Goal: Task Accomplishment & Management: Use online tool/utility

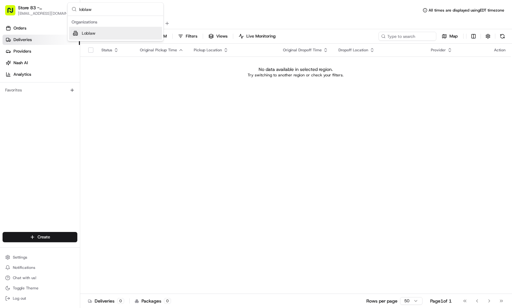
type input "loblaw"
click at [138, 36] on div "Loblaw" at bounding box center [115, 33] width 93 height 13
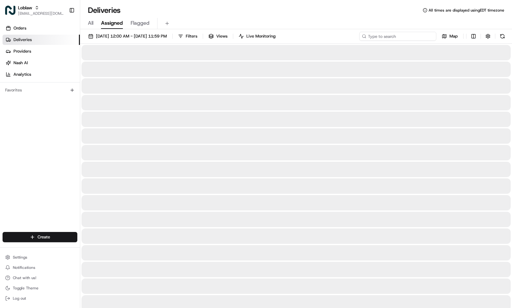
click at [392, 39] on input at bounding box center [398, 36] width 77 height 9
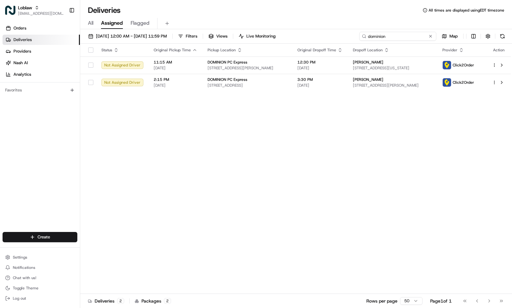
type input "dominion"
click at [200, 40] on button "Filters" at bounding box center [187, 36] width 25 height 9
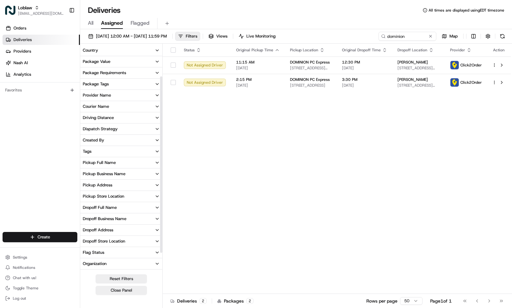
scroll to position [48, 0]
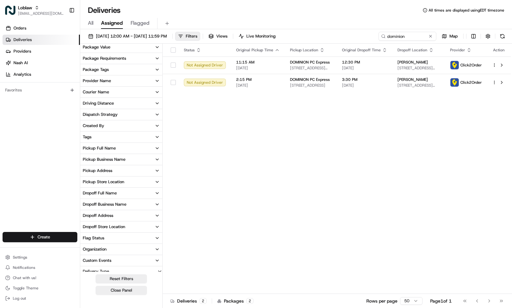
click at [121, 169] on button "Pickup Address" at bounding box center [121, 170] width 82 height 11
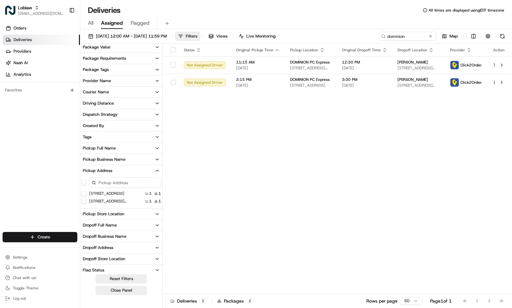
click at [120, 179] on input at bounding box center [125, 183] width 72 height 10
click at [431, 37] on button at bounding box center [431, 36] width 6 height 6
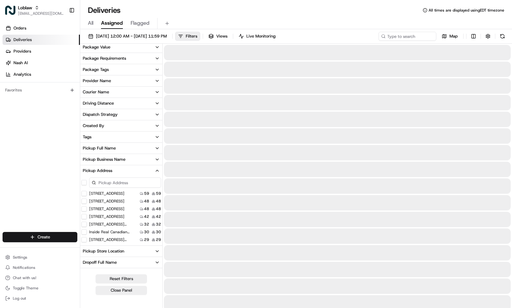
click at [110, 180] on input at bounding box center [125, 183] width 72 height 10
click at [114, 183] on input at bounding box center [125, 183] width 72 height 10
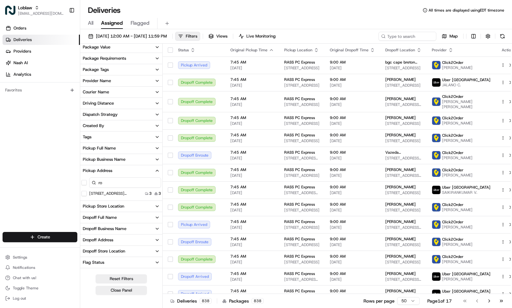
type input "r"
type input "a"
click at [117, 162] on div "Pickup Business Name" at bounding box center [104, 160] width 43 height 6
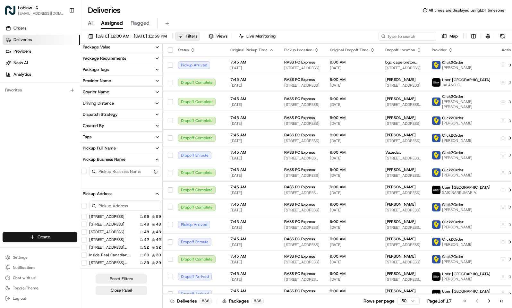
click at [119, 174] on input at bounding box center [125, 171] width 72 height 10
type input "dominion"
click at [124, 35] on span "Aug 20 2025 12:00 AM - Aug 20 2025 11:59 PM" at bounding box center [131, 36] width 71 height 6
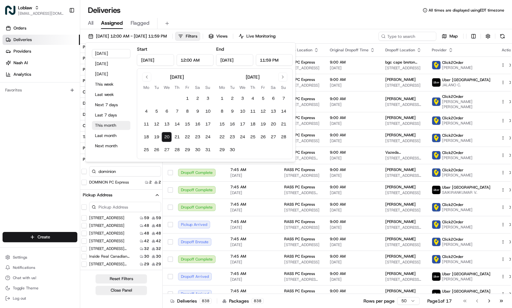
click at [114, 127] on button "This month" at bounding box center [111, 125] width 39 height 9
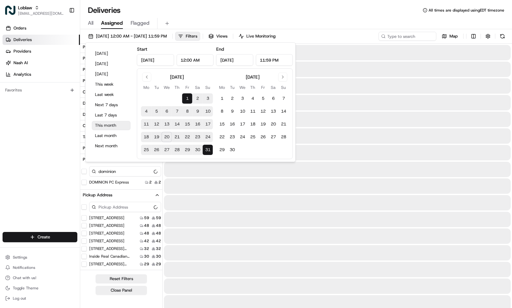
type input "Aug 1, 2025"
type input "Aug 31, 2025"
click at [33, 141] on div "Orders Deliveries Providers [PERSON_NAME] Analytics Favorites" at bounding box center [40, 128] width 80 height 215
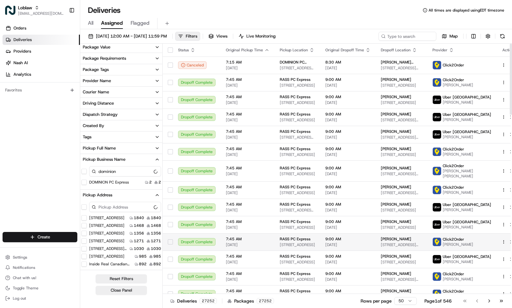
click at [320, 238] on td "RASS PC Express 470 Main St, Kingston, NS B0P 1R0, Canada" at bounding box center [298, 241] width 46 height 17
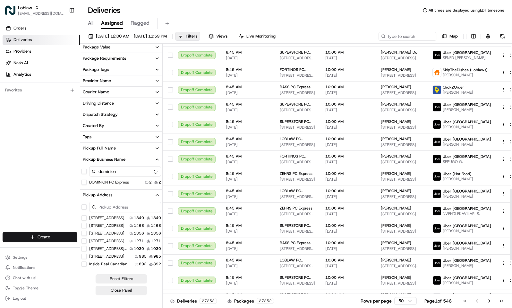
scroll to position [530, 0]
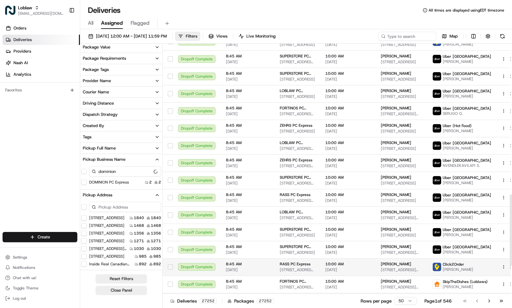
click at [309, 258] on td "RASS PC Express 509 Main St, Montague, PE C0A 1R0, Canada" at bounding box center [298, 266] width 46 height 17
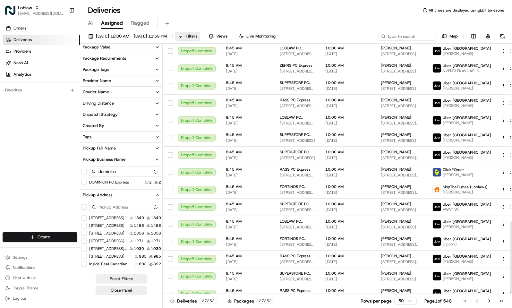
scroll to position [629, 0]
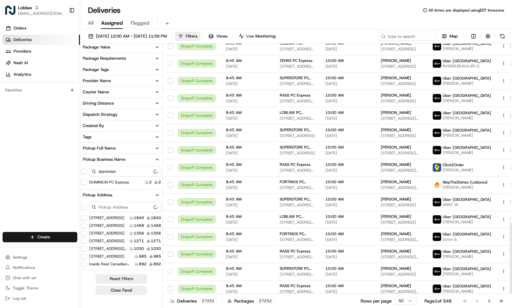
drag, startPoint x: 512, startPoint y: 203, endPoint x: 508, endPoint y: 245, distance: 41.6
click at [510, 245] on div at bounding box center [511, 258] width 2 height 71
click at [319, 179] on td "FORTINOS PC Express 1579 Main St W, Hamilton, ON L8S 1E6, Canada" at bounding box center [298, 184] width 46 height 17
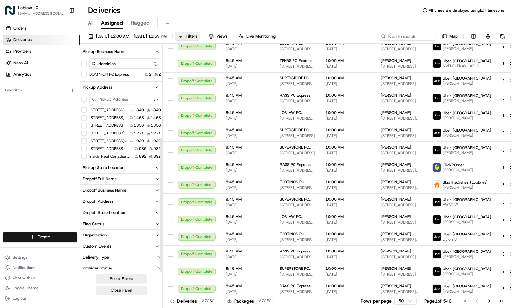
scroll to position [158, 0]
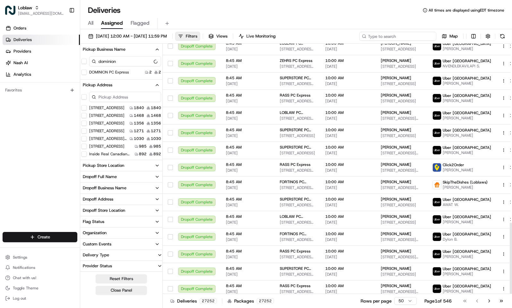
click at [405, 38] on input at bounding box center [398, 36] width 77 height 9
paste input "531900012818167"
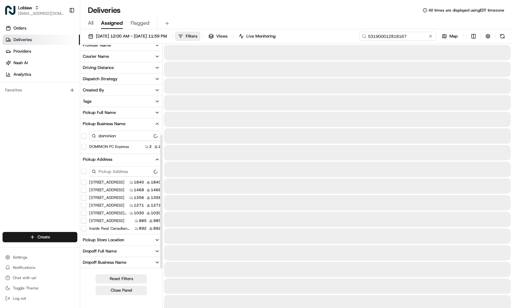
scroll to position [158, 0]
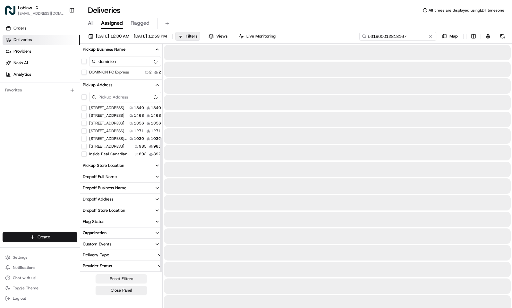
type input "531900012818167"
click at [130, 280] on button "Reset Filters" at bounding box center [121, 278] width 51 height 9
click at [124, 291] on button "Close Panel" at bounding box center [121, 290] width 51 height 9
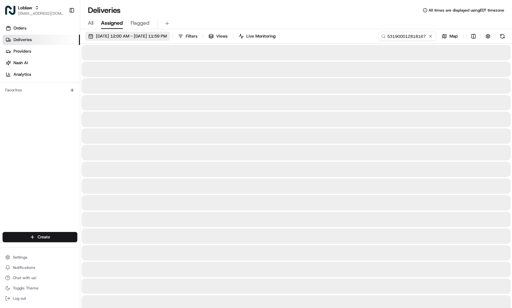
click at [144, 38] on span "Aug 1 2025 12:00 AM - Aug 31 2025 11:59 PM" at bounding box center [131, 36] width 71 height 6
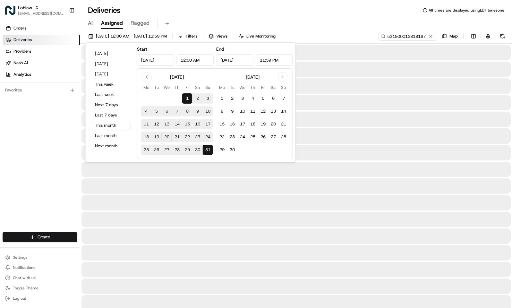
click at [213, 18] on div "All Assigned Flagged" at bounding box center [296, 23] width 432 height 11
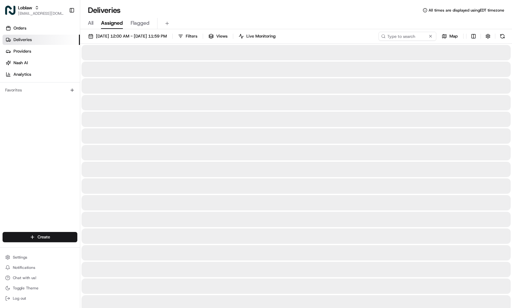
click at [92, 24] on span "All" at bounding box center [90, 23] width 5 height 8
click at [399, 34] on input at bounding box center [398, 36] width 77 height 9
paste input "531900012818167"
type input "531900012818167"
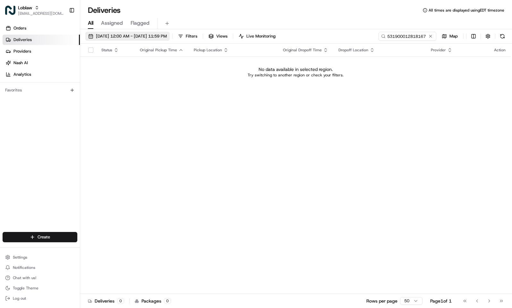
click at [136, 40] on button "Aug 1 2025 12:00 AM - Aug 31 2025 11:59 PM" at bounding box center [127, 36] width 84 height 9
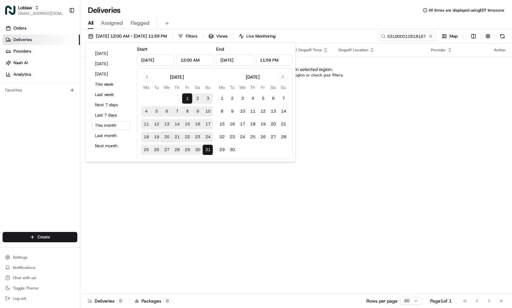
click at [230, 22] on div "All Assigned Flagged" at bounding box center [296, 23] width 432 height 11
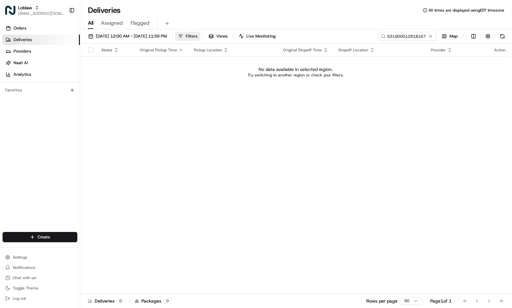
click at [197, 37] on span "Filters" at bounding box center [192, 36] width 12 height 6
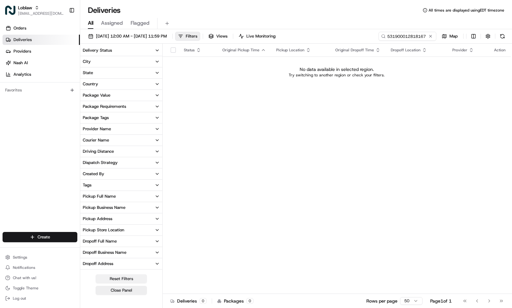
click at [108, 277] on button "Reset Filters" at bounding box center [121, 278] width 51 height 9
click at [112, 290] on button "Close Panel" at bounding box center [121, 290] width 51 height 9
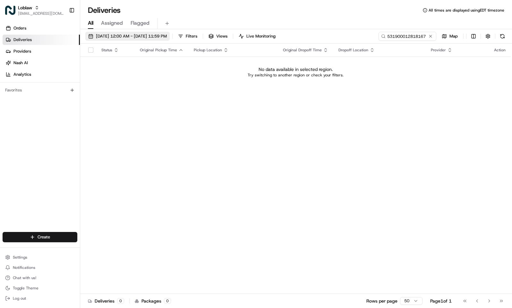
click at [106, 39] on span "Aug 1 2025 12:00 AM - Aug 31 2025 11:59 PM" at bounding box center [131, 36] width 71 height 6
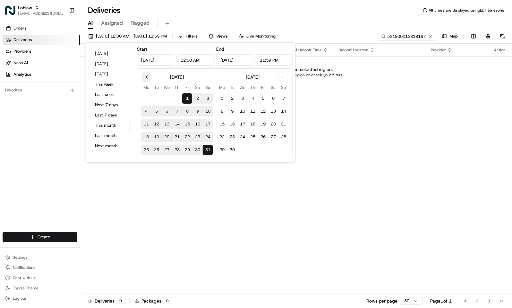
click at [148, 77] on button "Go to previous month" at bounding box center [147, 77] width 9 height 9
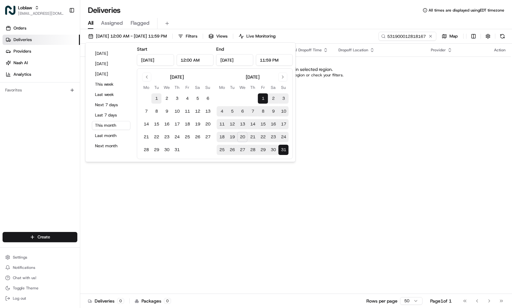
click at [157, 96] on button "1" at bounding box center [157, 98] width 10 height 10
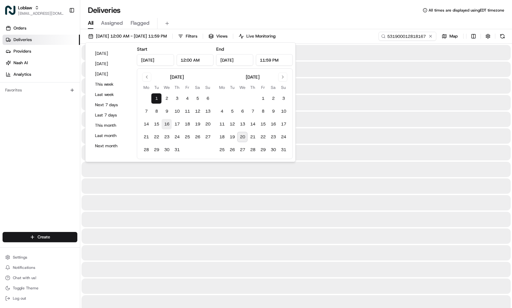
type input "Jul 1, 2025"
click at [176, 150] on button "31" at bounding box center [177, 150] width 10 height 10
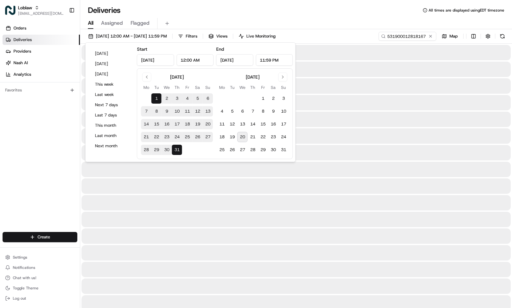
type input "Jul 31, 2025"
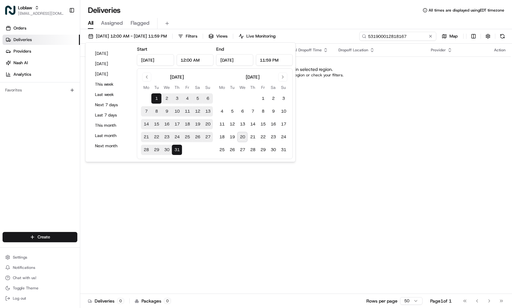
click at [389, 40] on input "531900012818167" at bounding box center [398, 36] width 77 height 9
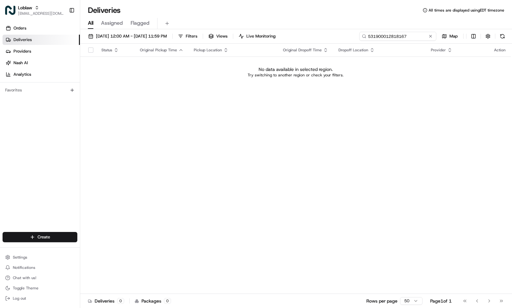
click at [389, 40] on input "531900012818167" at bounding box center [398, 36] width 77 height 9
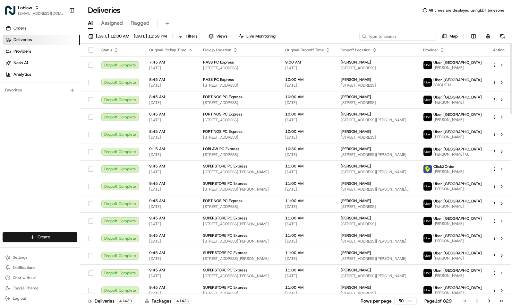
paste input "531900012818167"
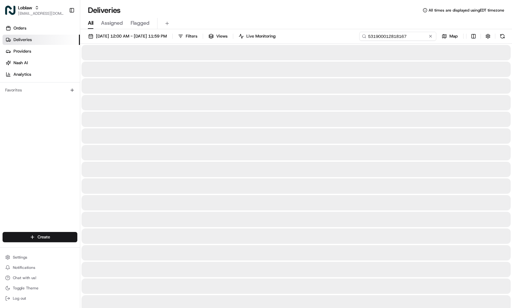
type input "531900012818167"
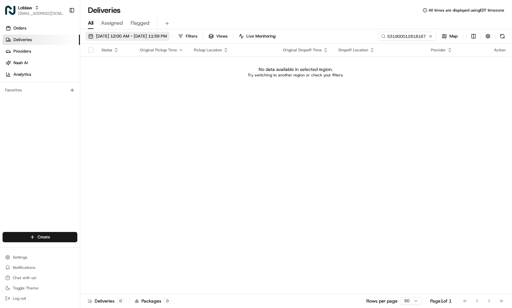
click at [145, 36] on span "Jul 1 2025 12:00 AM - Jul 31 2025 11:59 PM" at bounding box center [131, 36] width 71 height 6
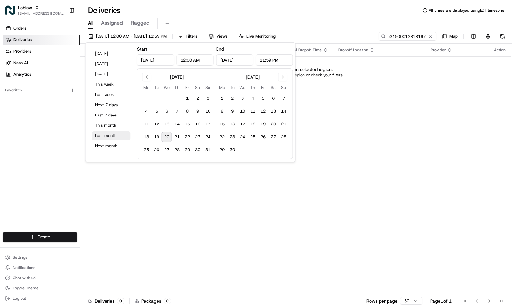
click at [113, 137] on button "Last month" at bounding box center [111, 135] width 39 height 9
click at [198, 20] on div "All Assigned Flagged" at bounding box center [296, 23] width 432 height 11
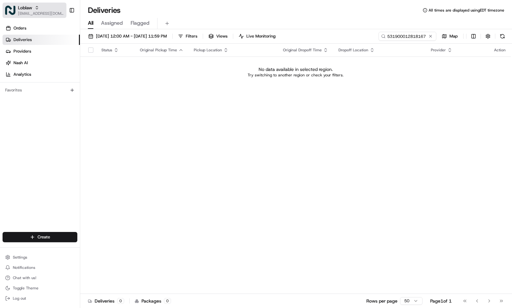
click at [21, 13] on span "[EMAIL_ADDRESS][DOMAIN_NAME]" at bounding box center [41, 13] width 46 height 5
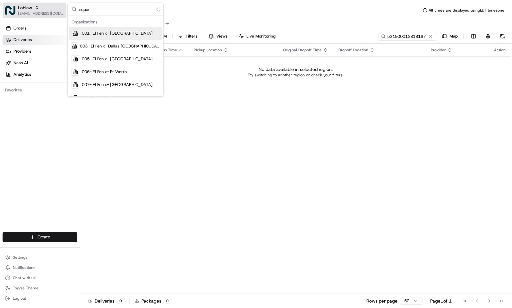
type input "square"
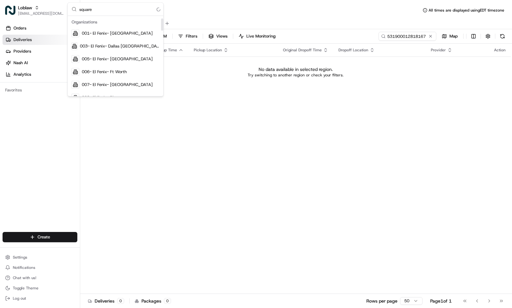
scroll to position [385, 0]
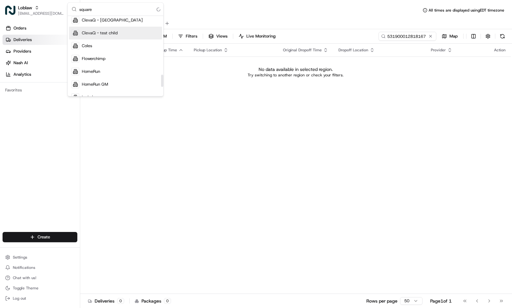
click at [181, 10] on div "Deliveries All times are displayed using EDT timezone" at bounding box center [296, 10] width 432 height 10
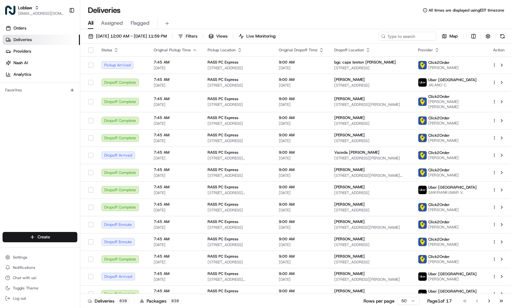
click at [114, 39] on span "Aug 20 2025 12:00 AM - Aug 20 2025 11:59 PM" at bounding box center [131, 36] width 71 height 6
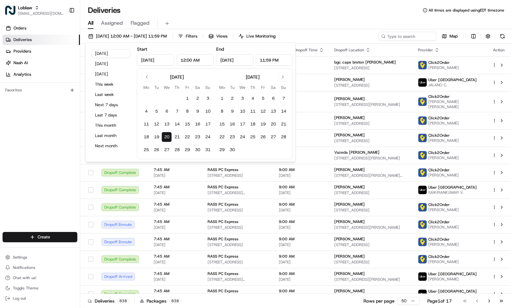
drag, startPoint x: 111, startPoint y: 54, endPoint x: 81, endPoint y: 20, distance: 45.5
click at [111, 54] on button "Today" at bounding box center [111, 53] width 39 height 9
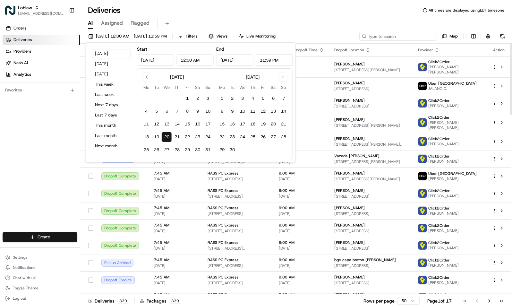
click at [394, 38] on input at bounding box center [398, 36] width 77 height 9
paste input "531900012818167"
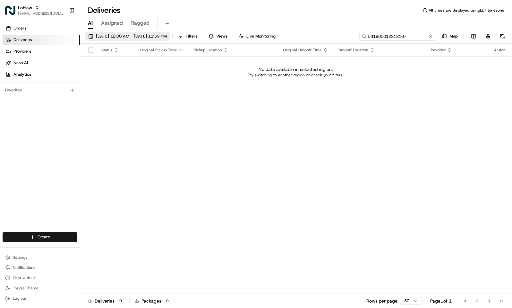
type input "531900012818167"
click at [170, 40] on button "Aug 20 2025 12:00 AM - Aug 20 2025 11:59 PM" at bounding box center [127, 36] width 84 height 9
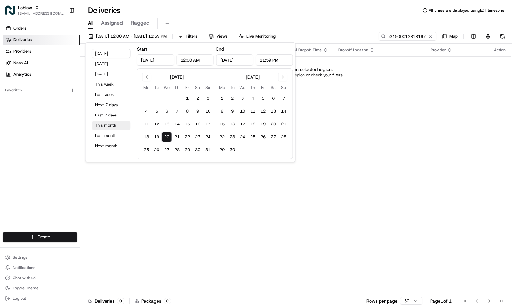
click at [113, 125] on button "This month" at bounding box center [111, 125] width 39 height 9
type input "Aug 1, 2025"
type input "Aug 31, 2025"
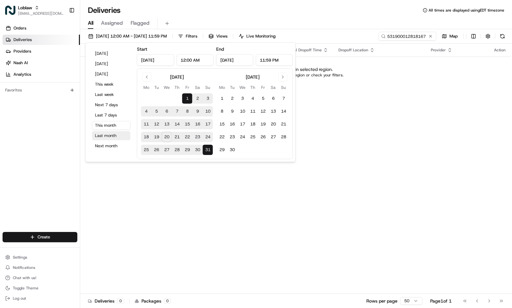
click at [111, 136] on button "Last month" at bounding box center [111, 135] width 39 height 9
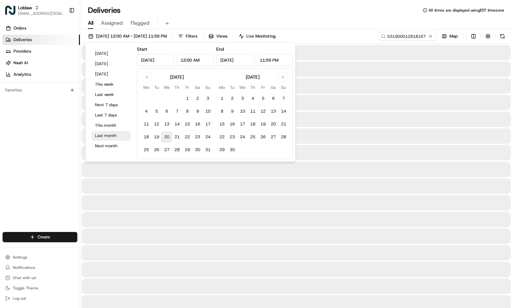
type input "Jul 1, 2025"
type input "Jul 31, 2025"
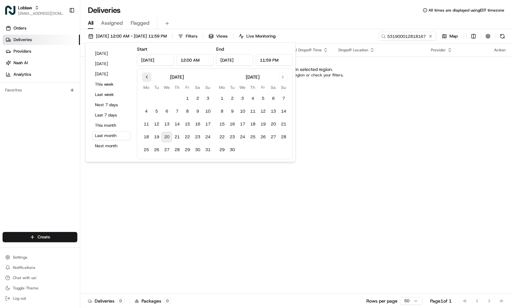
click at [148, 77] on button "Go to previous month" at bounding box center [147, 77] width 9 height 9
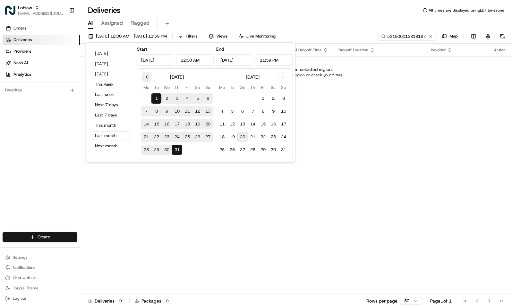
click at [148, 77] on button "Go to previous month" at bounding box center [147, 77] width 9 height 9
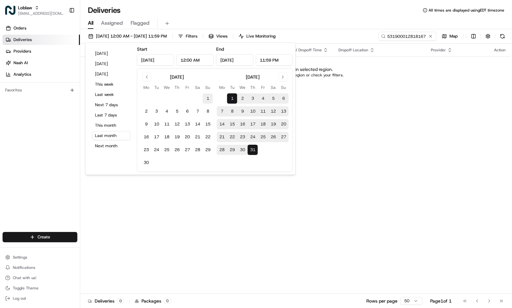
click at [208, 97] on button "1" at bounding box center [208, 98] width 10 height 10
type input "Jun 1, 2025"
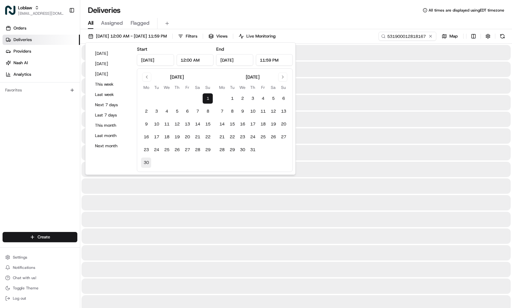
click at [144, 162] on button "30" at bounding box center [146, 163] width 10 height 10
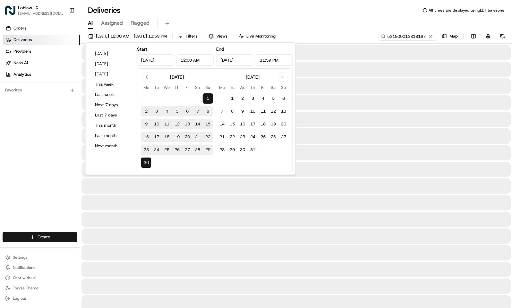
type input "Jun 30, 2025"
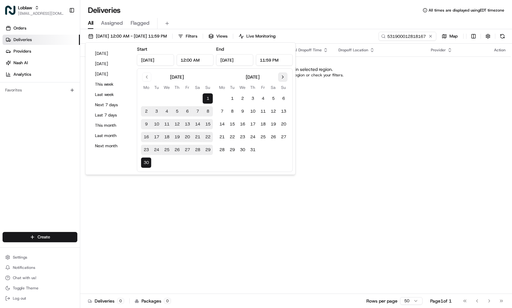
click at [281, 78] on button "Go to next month" at bounding box center [283, 77] width 9 height 9
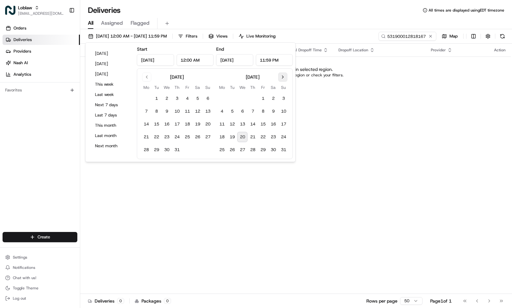
click at [281, 78] on button "Go to next month" at bounding box center [283, 77] width 9 height 9
click at [186, 98] on button "1" at bounding box center [187, 98] width 10 height 10
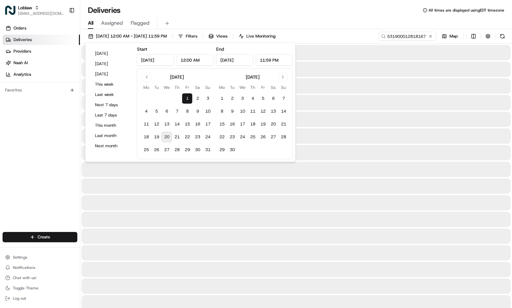
type input "Aug 1, 2025"
click at [205, 151] on button "31" at bounding box center [208, 150] width 10 height 10
type input "Aug 31, 2025"
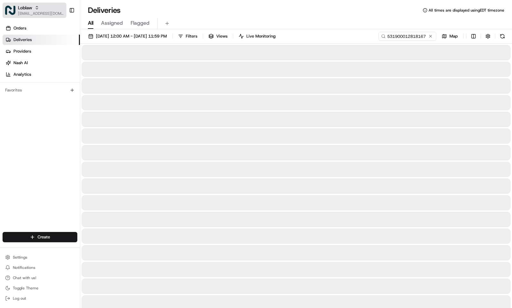
click at [28, 11] on span "[EMAIL_ADDRESS][DOMAIN_NAME]" at bounding box center [41, 13] width 46 height 5
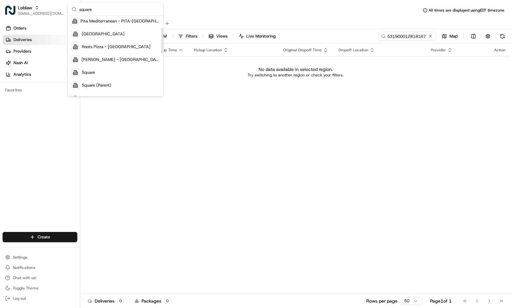
scroll to position [96, 0]
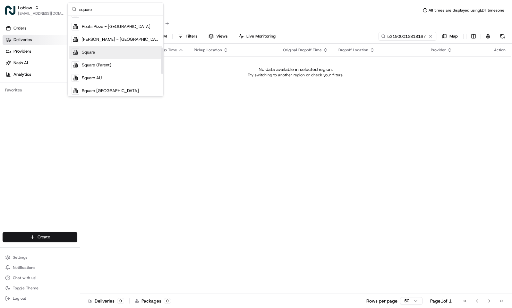
type input "square"
click at [122, 50] on div "Square" at bounding box center [115, 52] width 93 height 13
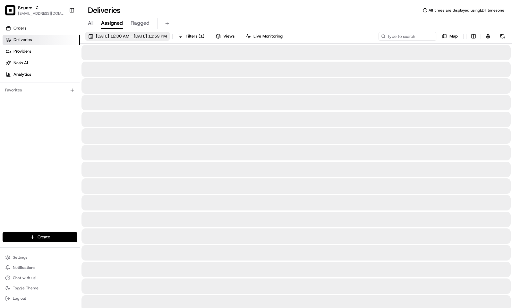
click at [145, 39] on span "07/01/2025 12:00 AM - 07/31/2025 11:59 PM" at bounding box center [131, 36] width 71 height 6
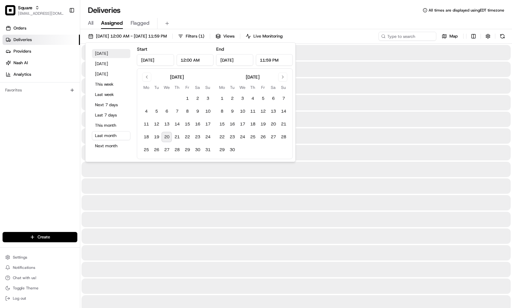
click at [117, 55] on button "Today" at bounding box center [111, 53] width 39 height 9
type input "Aug 20, 2025"
click at [222, 22] on div "All Assigned Flagged" at bounding box center [296, 23] width 432 height 11
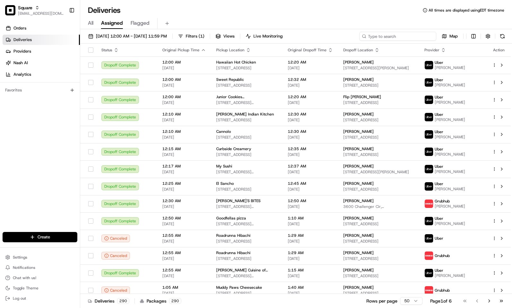
click at [390, 37] on input at bounding box center [398, 36] width 77 height 9
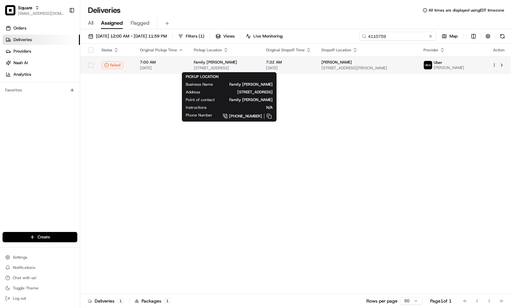
type input "4110759"
click at [256, 70] on span "[STREET_ADDRESS]" at bounding box center [225, 67] width 62 height 5
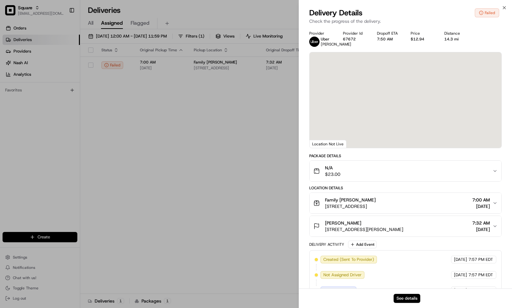
click at [414, 304] on div "See details" at bounding box center [405, 299] width 213 height 20
click at [412, 297] on button "See details" at bounding box center [407, 298] width 27 height 9
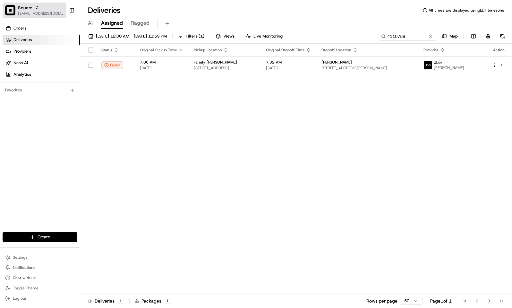
click at [25, 10] on span "Square" at bounding box center [25, 7] width 14 height 6
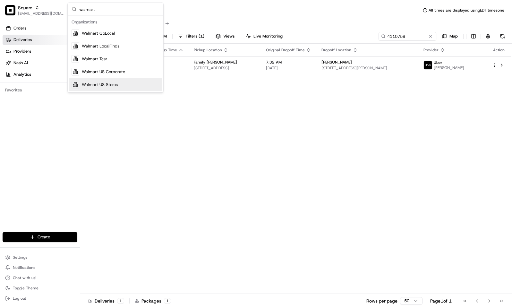
type input "walmart"
click at [117, 80] on div "Walmart US Stores" at bounding box center [115, 84] width 93 height 13
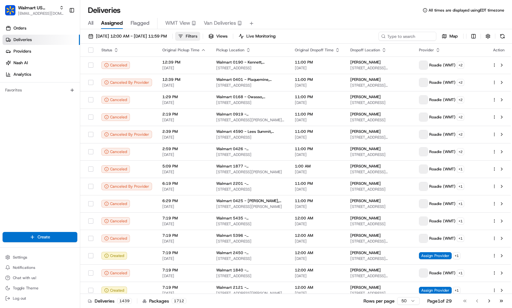
click at [197, 33] on span "Filters" at bounding box center [192, 36] width 12 height 6
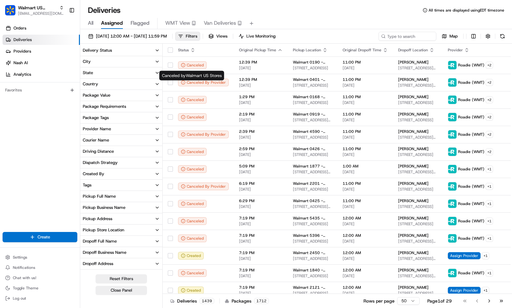
click at [116, 127] on button "Provider Name" at bounding box center [121, 129] width 82 height 11
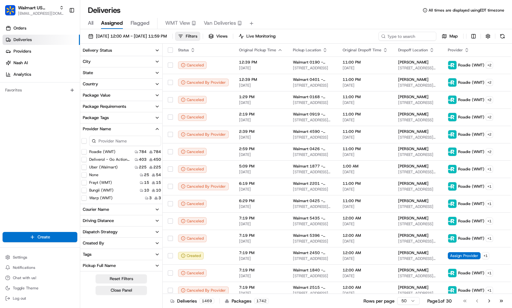
click at [83, 185] on \(WMT\) "Frayt (WMT)" at bounding box center [84, 182] width 5 height 5
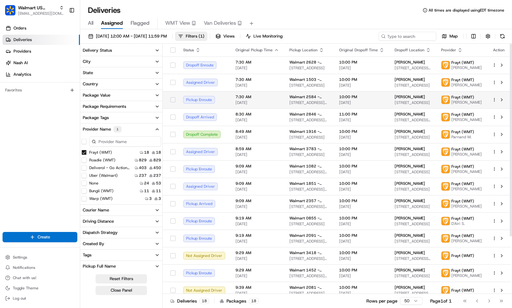
click at [358, 94] on span "10:00 PM" at bounding box center [361, 96] width 45 height 5
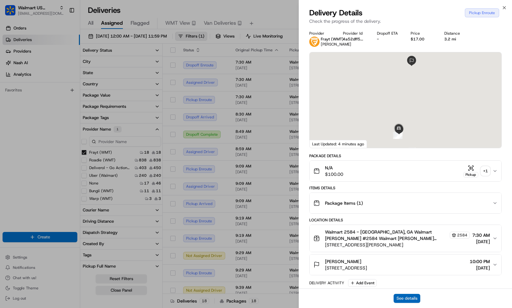
click at [413, 297] on button "See details" at bounding box center [407, 298] width 27 height 9
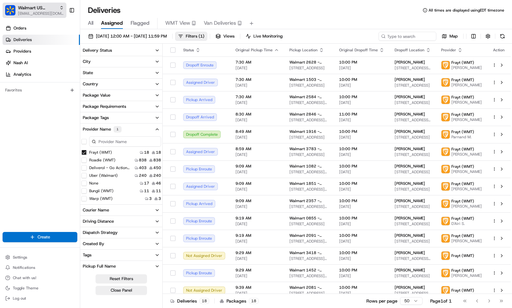
click at [35, 9] on span "Walmart US Stores" at bounding box center [37, 7] width 39 height 6
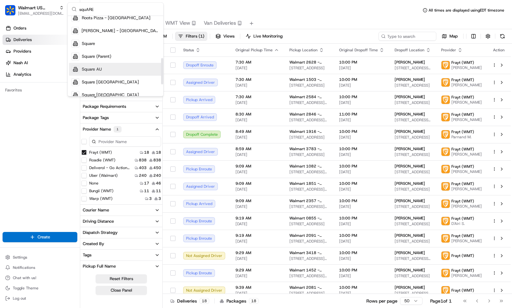
scroll to position [96, 0]
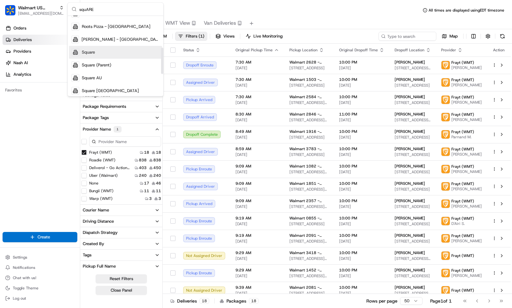
type input "squARE"
click at [109, 51] on div "Square" at bounding box center [115, 52] width 93 height 13
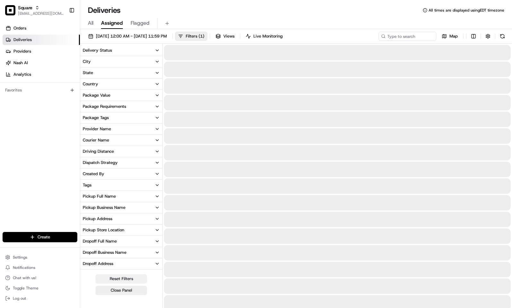
click at [135, 278] on button "Reset Filters" at bounding box center [121, 278] width 51 height 9
click at [287, 9] on div "Deliveries All times are displayed using EDT timezone" at bounding box center [296, 10] width 432 height 10
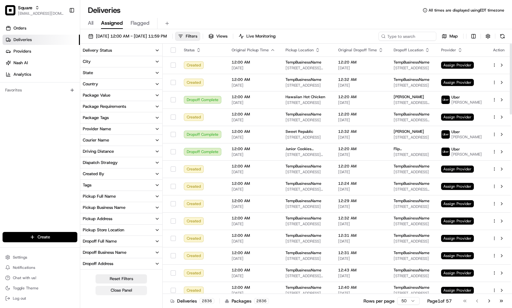
click at [138, 288] on button "Close Panel" at bounding box center [121, 290] width 51 height 9
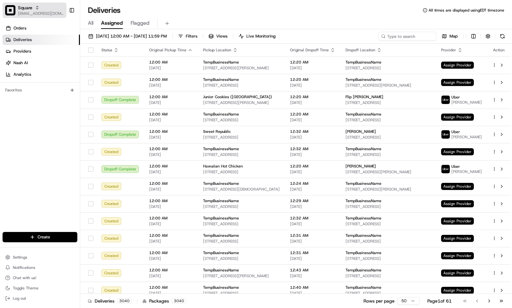
click at [26, 10] on span "Square" at bounding box center [25, 7] width 14 height 6
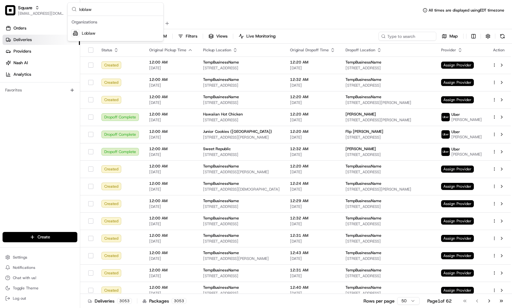
type input "loblaw"
click at [110, 29] on div "Loblaw" at bounding box center [115, 33] width 93 height 13
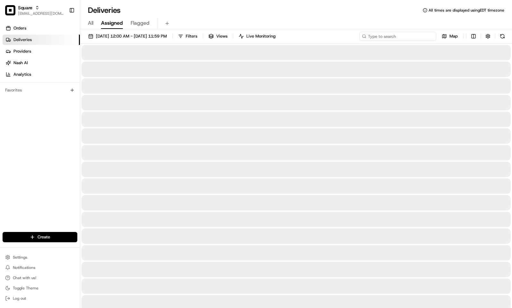
click at [406, 35] on input at bounding box center [398, 36] width 77 height 9
paste input "531900012817776"
type input "531900012817776"
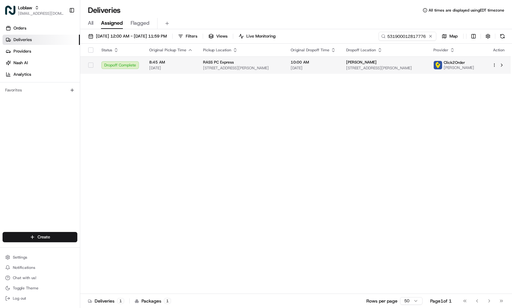
click at [311, 69] on span "[DATE]" at bounding box center [313, 67] width 45 height 5
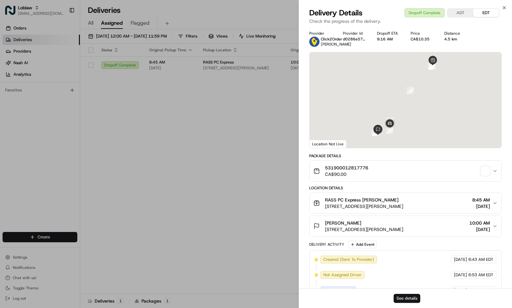
click at [413, 298] on button "See details" at bounding box center [407, 298] width 27 height 9
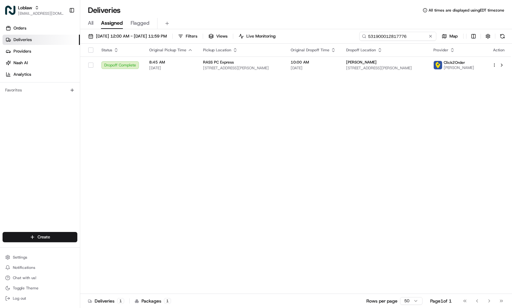
click at [407, 38] on input "531900012817776" at bounding box center [398, 36] width 77 height 9
paste input "531900012820764"
click at [407, 38] on input "531900053190001282076412817776" at bounding box center [398, 36] width 77 height 9
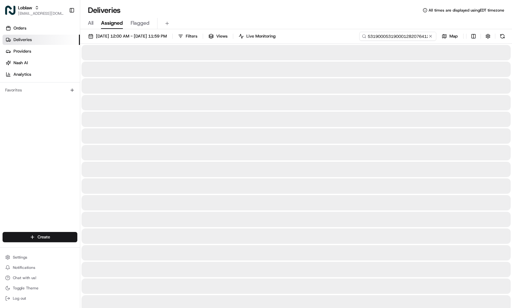
click at [407, 38] on input "531900053190001282076412817776" at bounding box center [398, 36] width 77 height 9
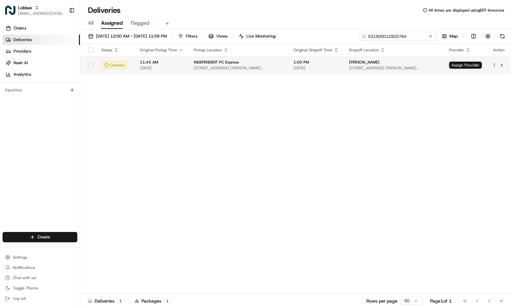
type input "531900012820764"
click at [207, 63] on span "INDEPENDENT PC Express" at bounding box center [216, 62] width 45 height 5
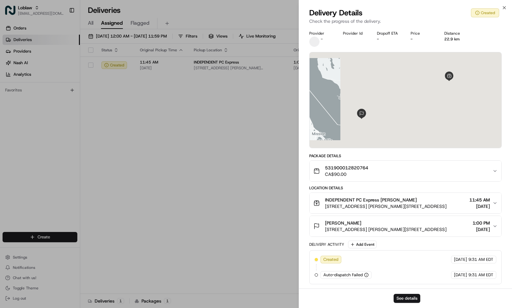
click at [404, 293] on div "See details" at bounding box center [405, 299] width 213 height 20
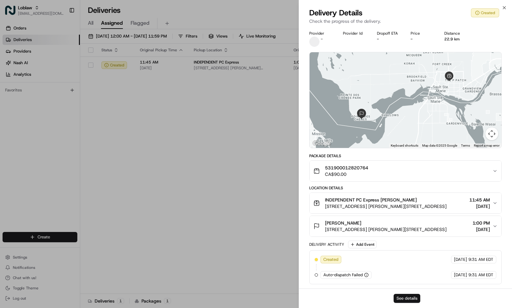
click at [410, 296] on button "See details" at bounding box center [407, 298] width 27 height 9
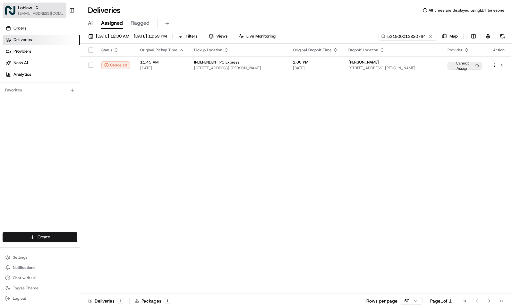
click at [22, 13] on span "[EMAIL_ADDRESS][DOMAIN_NAME]" at bounding box center [41, 13] width 46 height 5
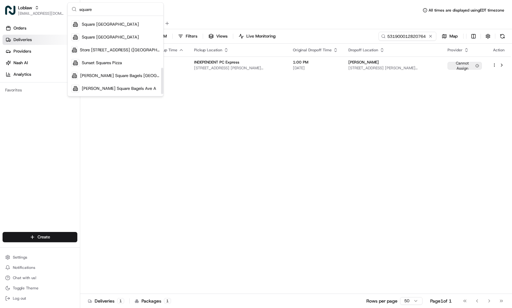
scroll to position [115, 0]
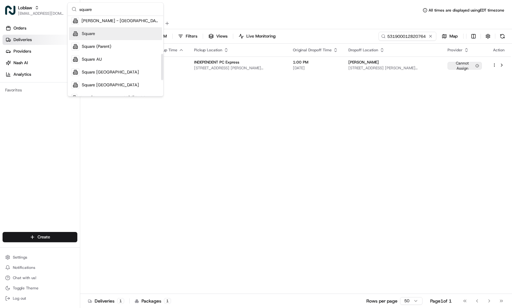
type input "square"
click at [103, 35] on div "Square" at bounding box center [115, 34] width 93 height 13
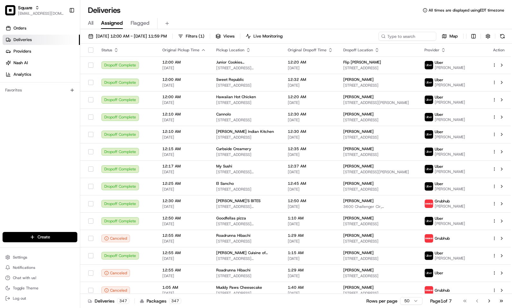
click at [271, 14] on div "Deliveries All times are displayed using EDT timezone" at bounding box center [296, 10] width 432 height 10
click at [416, 38] on input at bounding box center [398, 36] width 77 height 9
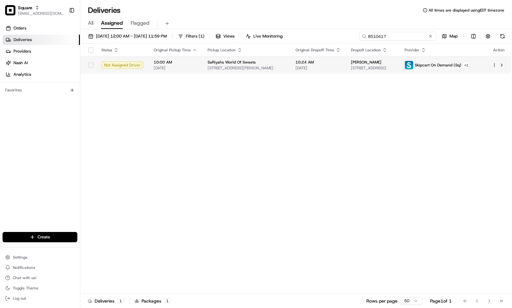
type input "8510417"
click at [251, 71] on span "[STREET_ADDRESS][PERSON_NAME]" at bounding box center [247, 67] width 78 height 5
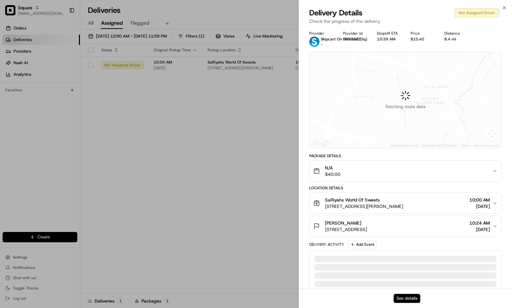
click at [405, 298] on button "See details" at bounding box center [407, 298] width 27 height 9
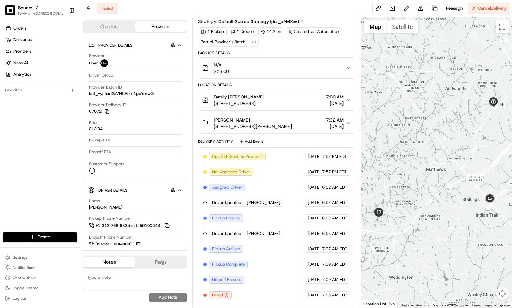
click at [283, 3] on div "Failed Reassign Cancel Delivery" at bounding box center [296, 8] width 432 height 17
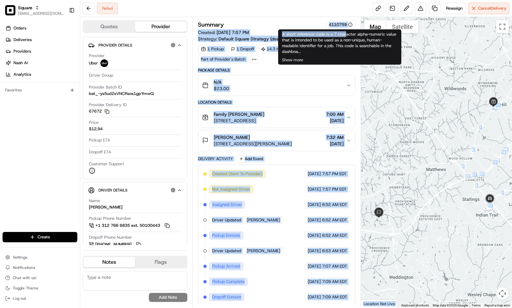
drag, startPoint x: 326, startPoint y: 24, endPoint x: 348, endPoint y: 30, distance: 22.7
click at [348, 30] on body "Square [EMAIL_ADDRESS][DOMAIN_NAME] Toggle Sidebar Orders Deliveries Providers …" at bounding box center [256, 154] width 512 height 308
click at [327, 30] on div "A short reference code is a 7 character alpha-numeric value that is intended to…" at bounding box center [339, 47] width 123 height 35
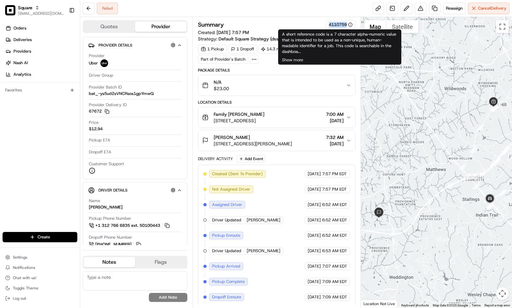
drag, startPoint x: 325, startPoint y: 24, endPoint x: 347, endPoint y: 28, distance: 22.2
click at [347, 28] on div "4110759" at bounding box center [341, 24] width 30 height 9
copy div "4110759"
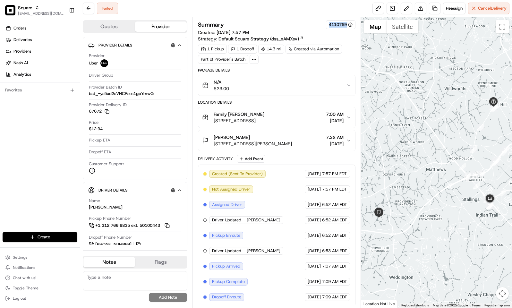
click at [286, 144] on span "[STREET_ADDRESS][PERSON_NAME]" at bounding box center [253, 144] width 78 height 6
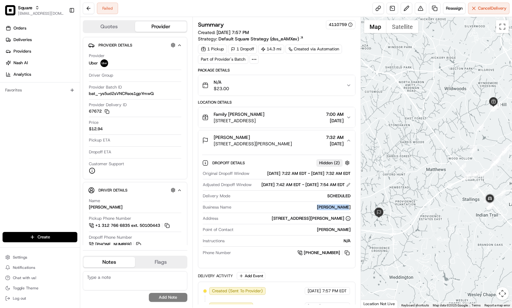
drag, startPoint x: 321, startPoint y: 220, endPoint x: 354, endPoint y: 219, distance: 33.7
click at [354, 219] on div "Dropoff Details Hidden ( 2 ) Original Dropoff Window [DATE] 7:22 AM EDT - [DATE…" at bounding box center [276, 207] width 157 height 112
copy div "[PERSON_NAME]"
click at [418, 9] on button at bounding box center [421, 9] width 12 height 12
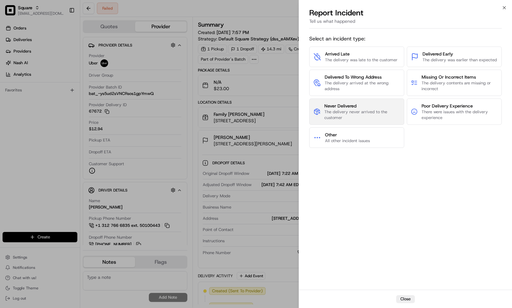
click at [358, 109] on span "Never Delivered" at bounding box center [363, 106] width 76 height 6
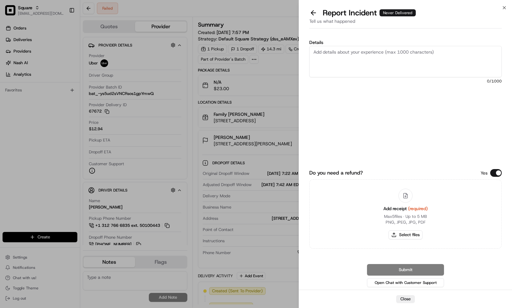
click at [368, 61] on textarea "Details" at bounding box center [405, 61] width 193 height 31
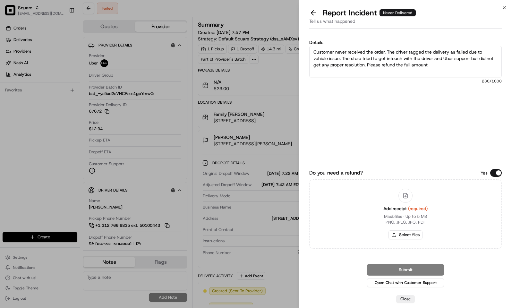
type textarea "Customer never received the order. The driver tagged the delivery as failed due…"
click at [495, 175] on button "Do you need a refund?" at bounding box center [497, 173] width 12 height 8
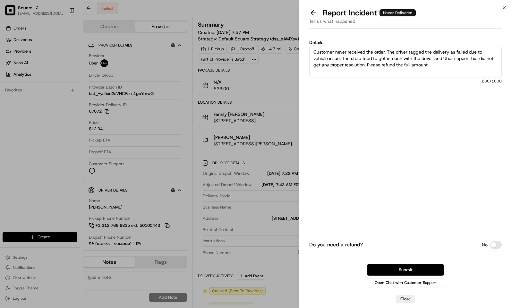
click at [422, 268] on button "Submit" at bounding box center [405, 270] width 77 height 12
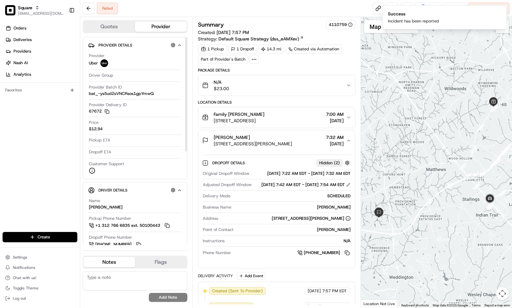
click at [131, 278] on textarea at bounding box center [135, 280] width 105 height 19
paste textarea "Caller Information: Reason for Call: Resolution:"
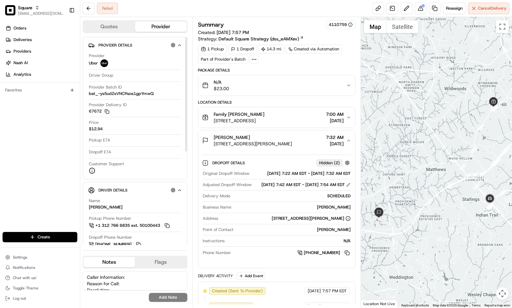
scroll to position [3, 0]
click at [141, 271] on div "Caller Information: Reason for Call: Resolution: No results found Add Note" at bounding box center [135, 287] width 105 height 36
click at [143, 274] on textarea "Caller Information: Reason for Call: Resolution:" at bounding box center [135, 280] width 105 height 19
type textarea "Caller Information: Merchant Reason for Call: Reported that the customer did no…"
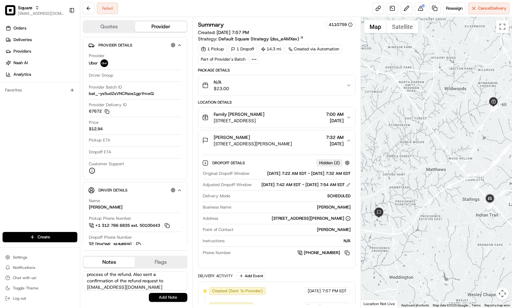
click at [162, 300] on button "Add Note" at bounding box center [168, 297] width 39 height 9
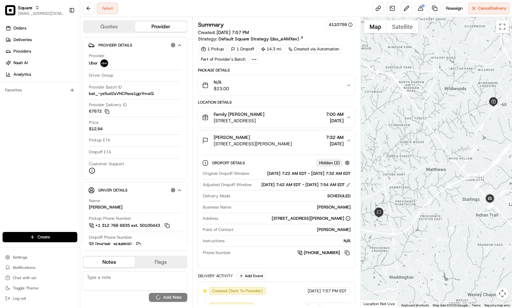
scroll to position [0, 0]
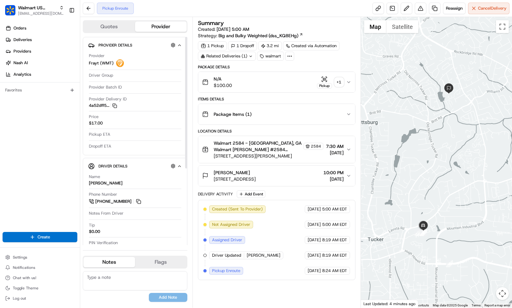
click at [43, 154] on div "Orders Deliveries Providers [PERSON_NAME] Analytics Favorites" at bounding box center [40, 128] width 80 height 215
click at [236, 153] on span "Walmart 2584 - [GEOGRAPHIC_DATA], GA Walmart [PERSON_NAME] #2584 Walmart [PERSO…" at bounding box center [258, 146] width 89 height 13
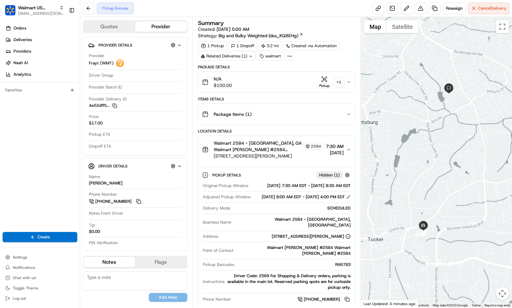
click at [236, 153] on span "Walmart 2584 - [GEOGRAPHIC_DATA], GA Walmart [PERSON_NAME] #2584 Walmart [PERSO…" at bounding box center [258, 146] width 89 height 13
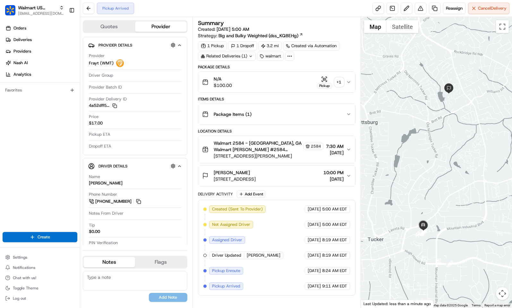
click at [132, 280] on textarea at bounding box center [135, 280] width 105 height 19
paste textarea "Caller Information: Reason for Call: Resolution:"
click at [139, 274] on textarea "Caller Information: Reason for Call: Resolution:" at bounding box center [135, 280] width 105 height 19
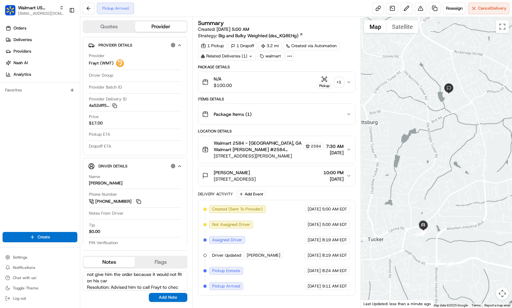
scroll to position [22, 0]
type textarea "Caller Information: Driver Reason for Call: Mentioned that store would not give…"
click at [167, 296] on button "Add Note" at bounding box center [168, 297] width 39 height 9
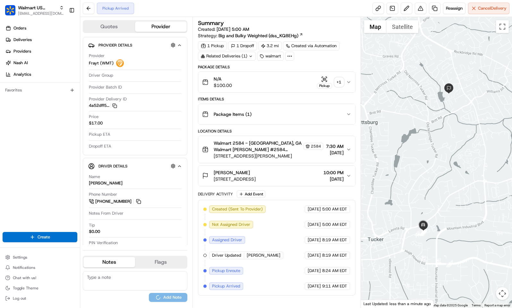
scroll to position [0, 0]
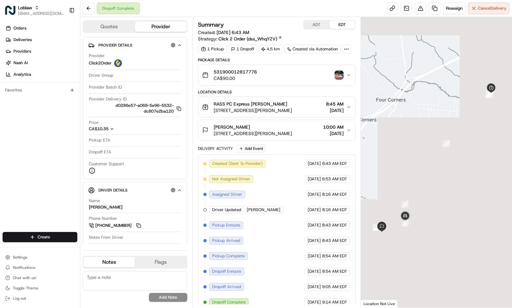
click at [271, 135] on span "64 Stillwater Ave, St Stephen, NB E3L 1K9, Canada" at bounding box center [253, 133] width 78 height 6
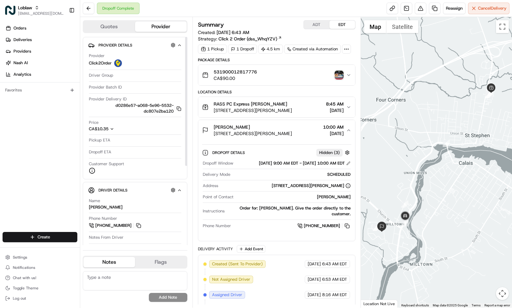
click at [53, 93] on div "Favorites" at bounding box center [40, 90] width 75 height 10
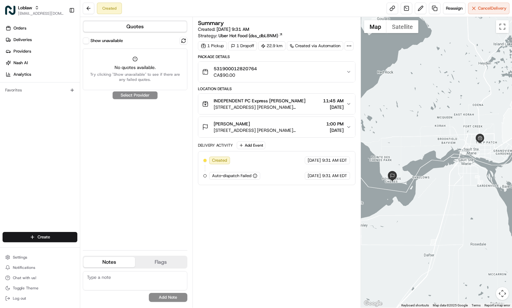
click at [87, 41] on button "Show unavailable" at bounding box center [86, 41] width 6 height 6
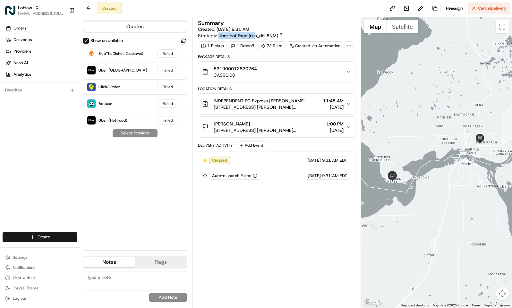
drag, startPoint x: 218, startPoint y: 35, endPoint x: 256, endPoint y: 36, distance: 37.9
click at [256, 36] on div "Strategy: Uber Hot Food (dss_dbL8NM)" at bounding box center [240, 35] width 85 height 6
click at [215, 32] on span "Created: [DATE] 9:31 AM" at bounding box center [223, 29] width 51 height 6
drag, startPoint x: 198, startPoint y: 35, endPoint x: 279, endPoint y: 36, distance: 80.9
click at [279, 36] on div "Strategy: Uber Hot Food (dss_dbL8NM)" at bounding box center [240, 35] width 85 height 6
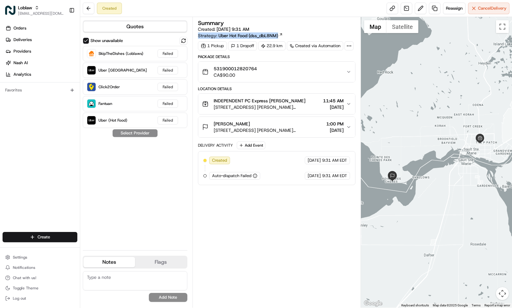
copy div "Strategy: Uber Hot Food (dss_dbL8NM)"
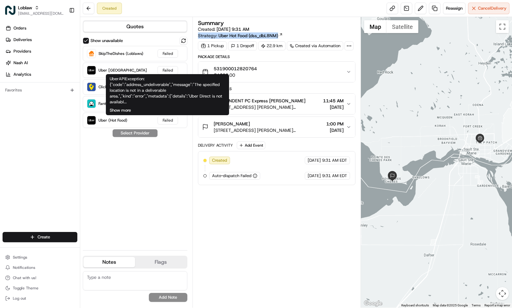
click at [129, 111] on button "Show more" at bounding box center [120, 111] width 21 height 6
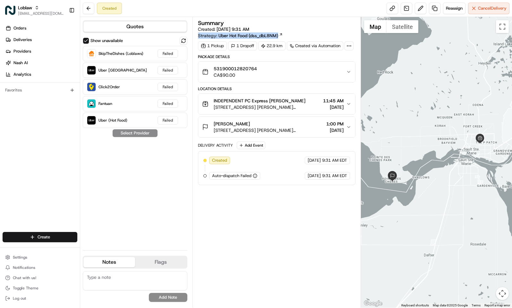
click at [137, 177] on div "Show unavailable SkipTheDishes (Loblaws) Failed Uber Canada Failed Click2Order …" at bounding box center [135, 141] width 105 height 208
click at [444, 7] on button "Reassign" at bounding box center [454, 9] width 22 height 12
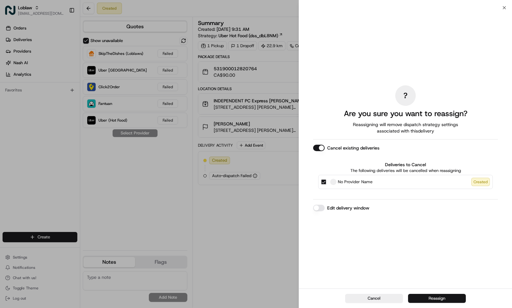
click at [430, 298] on button "Reassign" at bounding box center [437, 298] width 58 height 9
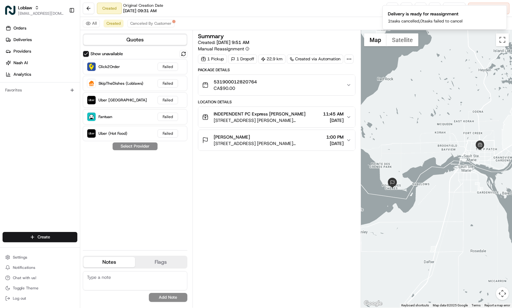
click at [84, 53] on button "Show unavailable" at bounding box center [86, 54] width 6 height 6
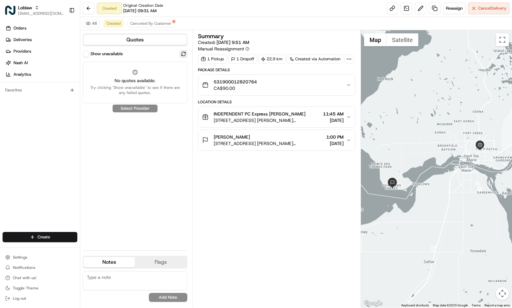
click at [180, 53] on button at bounding box center [184, 54] width 8 height 8
click at [91, 55] on label "Show unavailable" at bounding box center [107, 54] width 32 height 6
click at [89, 55] on button "Show unavailable" at bounding box center [86, 54] width 6 height 6
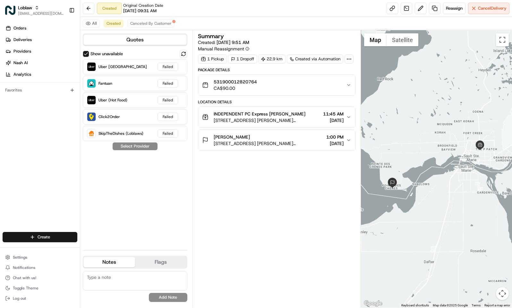
click at [244, 91] on span "CA$90.00" at bounding box center [235, 88] width 43 height 6
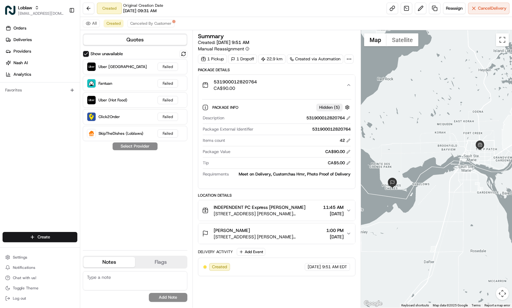
click at [18, 124] on div "Orders Deliveries Providers [PERSON_NAME] Analytics Favorites" at bounding box center [40, 128] width 80 height 215
click at [7, 143] on div "Orders Deliveries Providers [PERSON_NAME] Analytics Favorites" at bounding box center [40, 128] width 80 height 215
drag, startPoint x: 319, startPoint y: 186, endPoint x: 351, endPoint y: 187, distance: 31.8
click at [351, 180] on div "Description 531900012820764 Package External Identifier 531900012820764 Items c…" at bounding box center [276, 146] width 149 height 67
copy div "Custom:has Hmr"
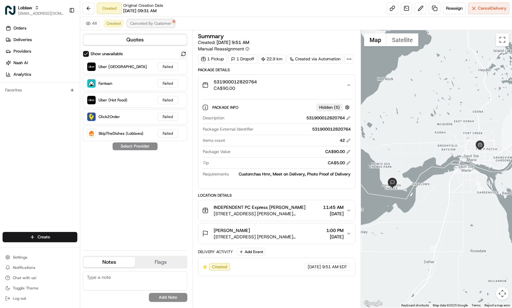
click at [146, 21] on button "Canceled By Customer" at bounding box center [150, 24] width 47 height 8
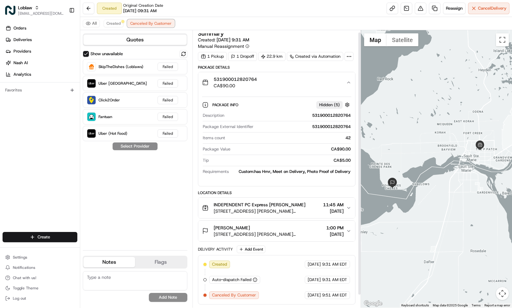
scroll to position [16, 0]
click at [117, 21] on span "Created" at bounding box center [114, 23] width 14 height 5
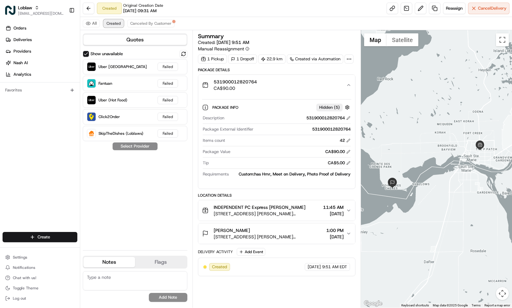
scroll to position [0, 0]
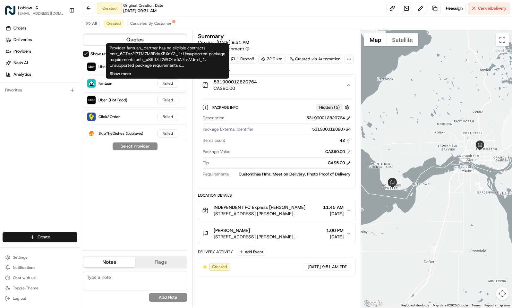
click at [124, 74] on button "Show more" at bounding box center [120, 74] width 21 height 6
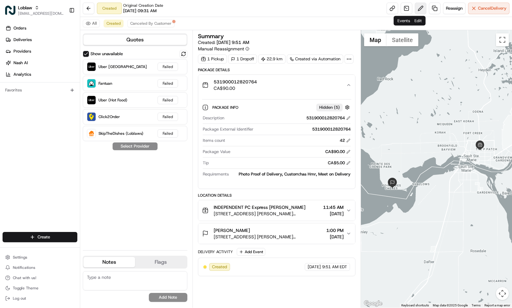
click at [416, 7] on button at bounding box center [421, 9] width 12 height 12
click at [104, 276] on textarea at bounding box center [135, 280] width 105 height 19
type textarea "C"
type textarea "c"
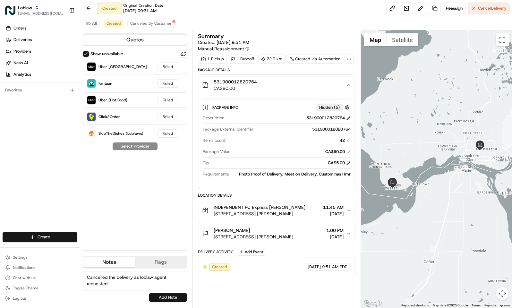
type textarea "Cancelled the delivery as loblaw agent requested"
click at [165, 294] on button "Add Note" at bounding box center [168, 297] width 39 height 9
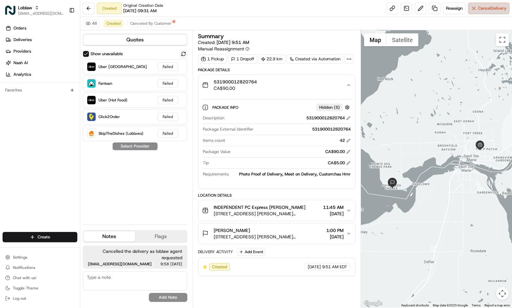
click at [480, 7] on span "Cancel Delivery" at bounding box center [492, 8] width 29 height 6
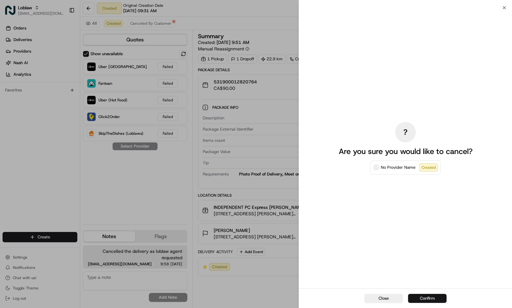
click at [419, 295] on button "Confirm" at bounding box center [427, 298] width 39 height 9
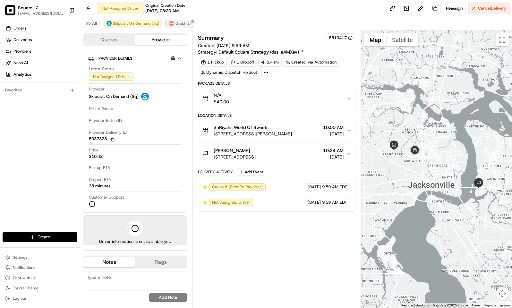
click at [182, 26] on span "Grubhub" at bounding box center [183, 23] width 15 height 5
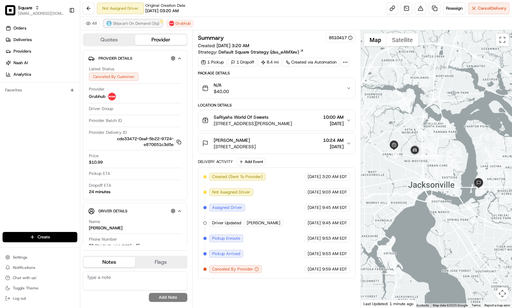
click at [133, 24] on span "Skipcart On Demand (Sq)" at bounding box center [136, 23] width 47 height 5
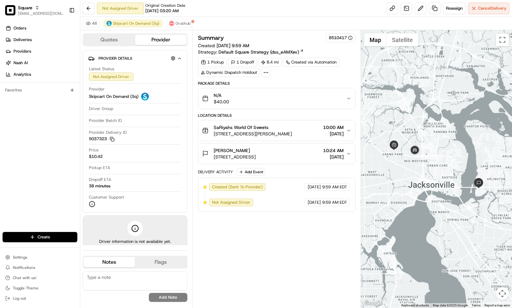
click at [309, 135] on div "SaRiyahs World Of Sweets [STREET_ADDRESS][PERSON_NAME] 10:00 AM [DATE]" at bounding box center [274, 130] width 144 height 13
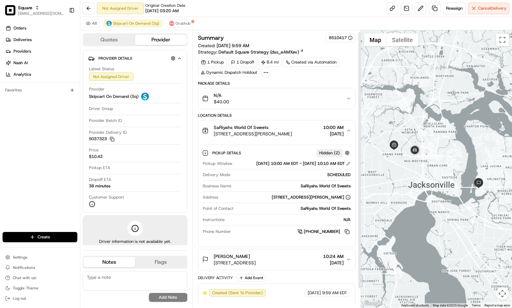
scroll to position [22, 0]
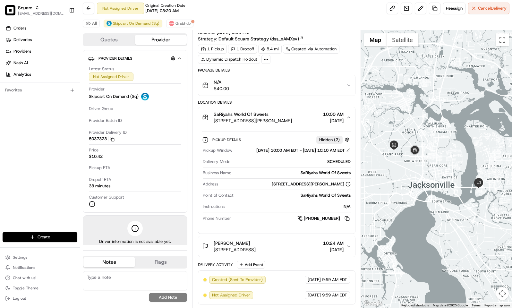
click at [256, 249] on span "[STREET_ADDRESS]" at bounding box center [235, 250] width 42 height 6
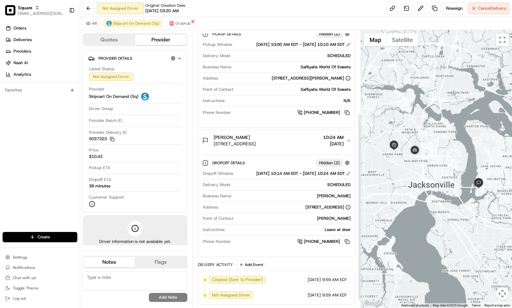
scroll to position [0, 0]
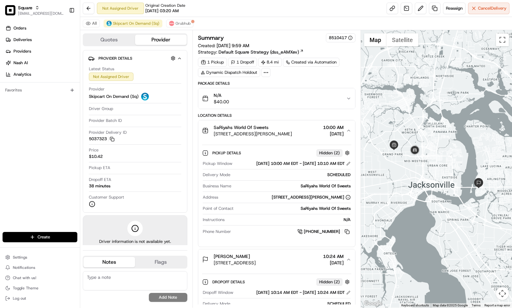
click at [292, 137] on span "[STREET_ADDRESS][PERSON_NAME]" at bounding box center [253, 134] width 78 height 6
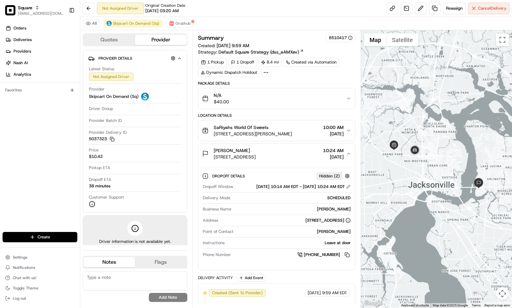
click at [281, 129] on div "SaRiyahs World Of Sweets" at bounding box center [253, 127] width 78 height 6
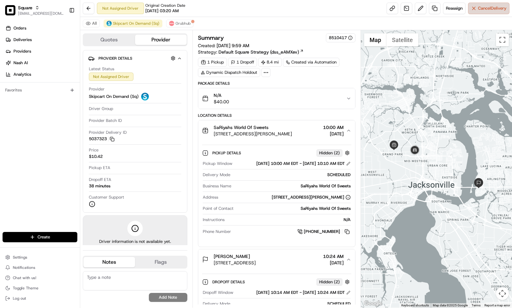
click at [478, 7] on span "Cancel Delivery" at bounding box center [492, 8] width 29 height 6
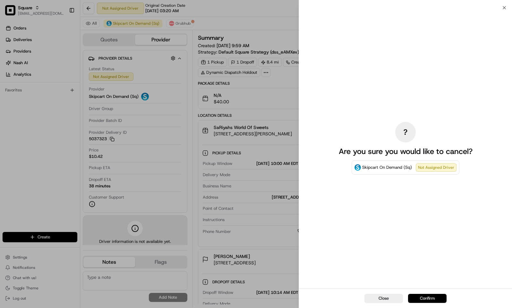
click at [428, 299] on button "Confirm" at bounding box center [427, 298] width 39 height 9
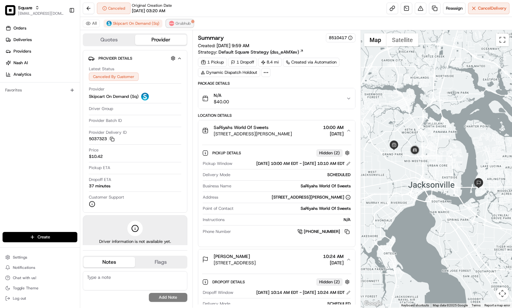
click at [177, 20] on button "Grubhub" at bounding box center [179, 24] width 27 height 8
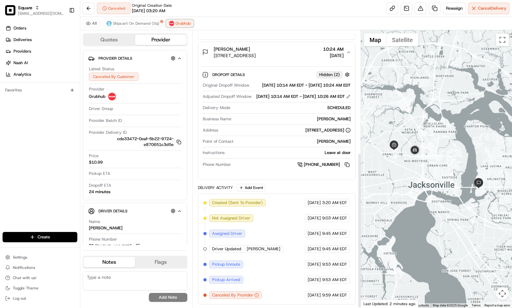
scroll to position [220, 0]
click at [124, 24] on span "Skipcart On Demand (Sq)" at bounding box center [136, 23] width 47 height 5
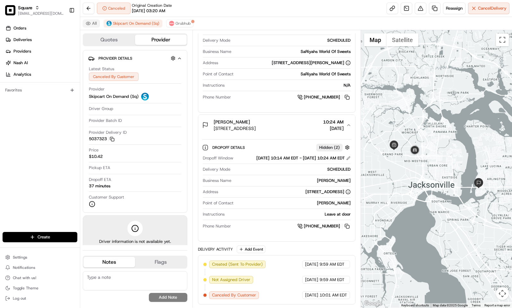
click at [90, 25] on button "All" at bounding box center [91, 24] width 17 height 8
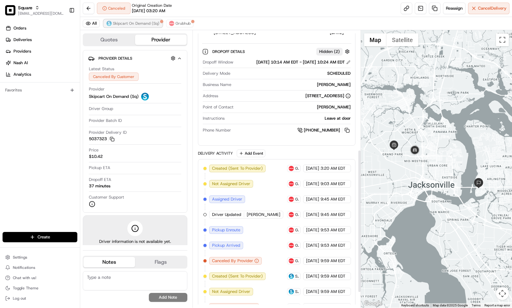
click at [124, 23] on span "Skipcart On Demand (Sq)" at bounding box center [136, 23] width 47 height 5
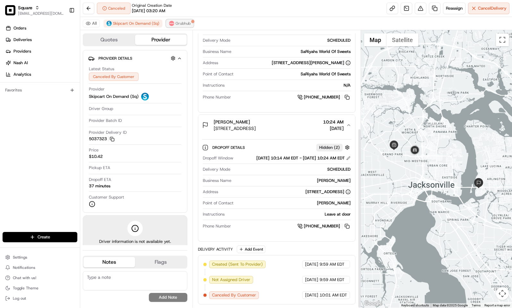
click at [180, 21] on button "Grubhub" at bounding box center [179, 24] width 27 height 8
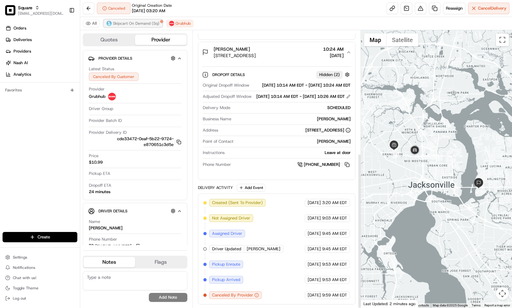
click at [152, 23] on span "Skipcart On Demand (Sq)" at bounding box center [136, 23] width 47 height 5
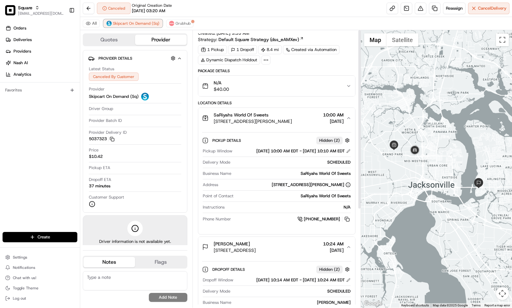
scroll to position [0, 0]
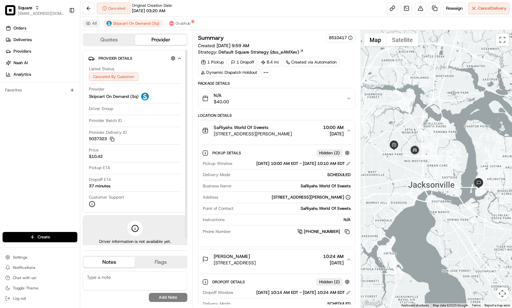
click at [94, 22] on button "All" at bounding box center [91, 24] width 17 height 8
click at [121, 22] on span "Skipcart On Demand (Sq)" at bounding box center [136, 23] width 47 height 5
click at [184, 22] on span "Grubhub" at bounding box center [183, 23] width 15 height 5
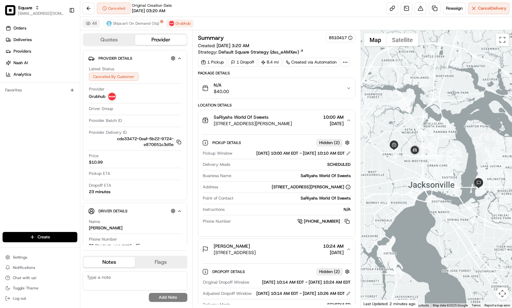
click at [93, 24] on button "All" at bounding box center [91, 24] width 17 height 8
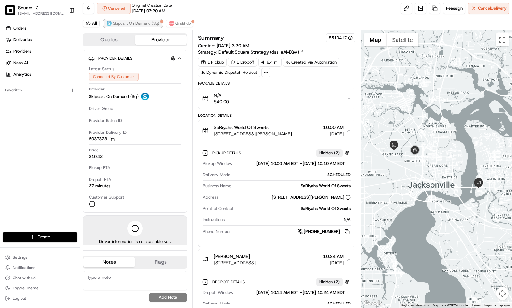
click at [124, 23] on span "Skipcart On Demand (Sq)" at bounding box center [136, 23] width 47 height 5
click at [225, 19] on div "All Skipcart On Demand (Sq) Grubhub" at bounding box center [296, 23] width 432 height 13
click at [348, 166] on button at bounding box center [348, 163] width 4 height 4
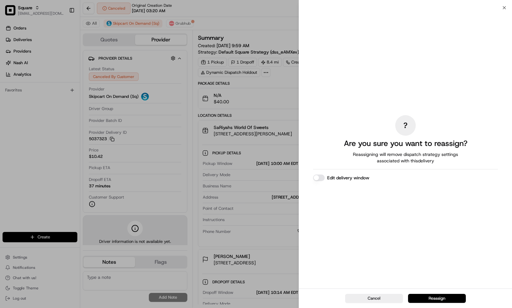
click at [322, 177] on button "Edit delivery window" at bounding box center [319, 178] width 12 height 6
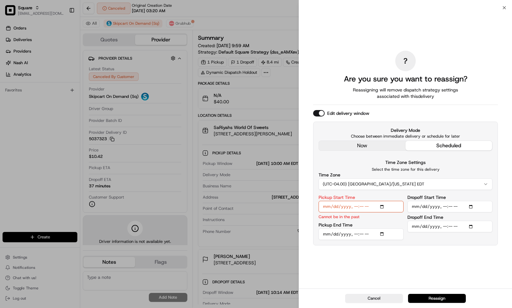
click at [362, 207] on input "Pickup Start Time" at bounding box center [361, 207] width 85 height 12
click at [356, 206] on input "Pickup Start Time" at bounding box center [361, 207] width 85 height 12
type input "[DATE]T11:15"
click at [356, 232] on input "Pickup End Time" at bounding box center [361, 235] width 85 height 12
type input "[DATE]T11:25"
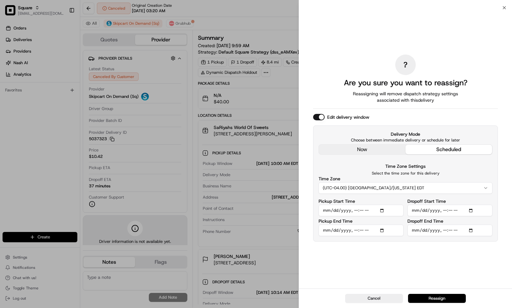
click at [451, 211] on input "Dropoff Start Time" at bounding box center [450, 211] width 85 height 12
click at [445, 211] on input "Dropoff Start Time" at bounding box center [450, 211] width 85 height 12
click at [445, 210] on input "Dropoff Start Time" at bounding box center [450, 211] width 85 height 12
click at [452, 211] on input "Dropoff Start Time" at bounding box center [450, 211] width 85 height 12
click at [443, 212] on input "Dropoff Start Time" at bounding box center [450, 211] width 85 height 12
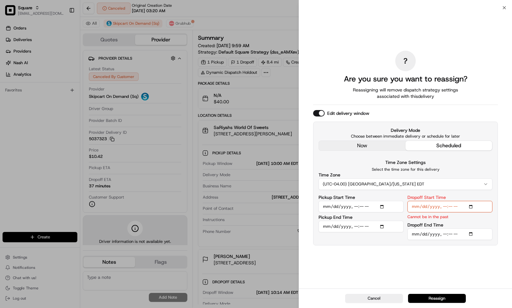
type input "[DATE]T00:00"
click at [444, 234] on input "Dropoff End Time" at bounding box center [450, 235] width 85 height 12
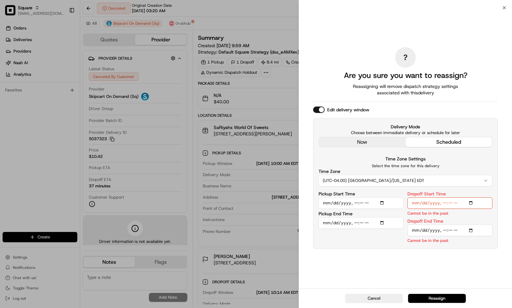
type input "[DATE]T00:05"
click at [468, 254] on div "? Are you sure you want to reassign? Reassigning will remove dispatch strategy …" at bounding box center [405, 148] width 185 height 278
click at [463, 204] on input "Dropoff Start Time" at bounding box center [450, 203] width 85 height 12
click at [462, 203] on input "Dropoff Start Time" at bounding box center [450, 203] width 85 height 12
type input "[DATE]T12:00"
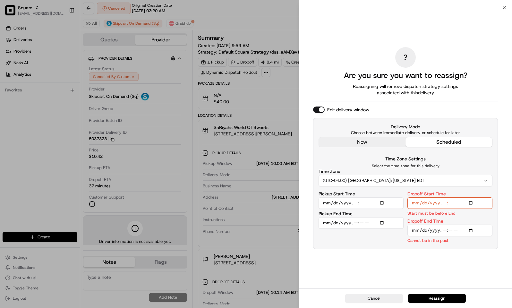
click at [459, 233] on input "Dropoff End Time" at bounding box center [450, 231] width 85 height 12
type input "[DATE]T12:05"
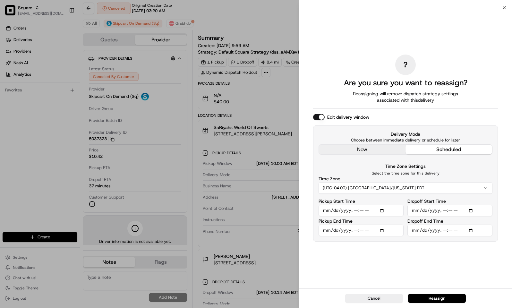
click at [464, 258] on div "? Are you sure you want to reassign? Reassigning will remove dispatch strategy …" at bounding box center [405, 148] width 185 height 278
click at [433, 295] on button "Reassign" at bounding box center [437, 298] width 58 height 9
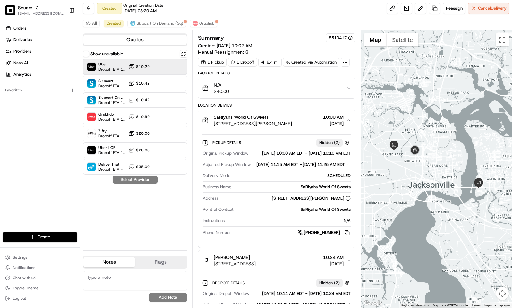
click at [114, 70] on span "Dropoff ETA 1 hour" at bounding box center [112, 69] width 27 height 5
click at [140, 180] on button "Assign Provider" at bounding box center [135, 180] width 46 height 8
click at [266, 24] on div "All Created Skipcart On Demand (Sq) Grubhub" at bounding box center [296, 23] width 432 height 13
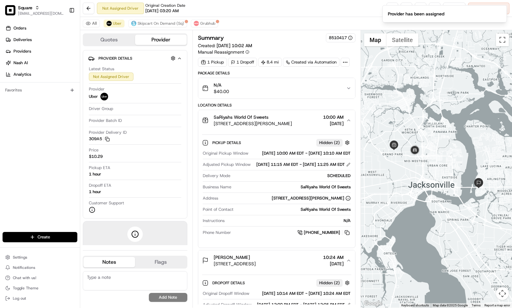
click at [278, 25] on div "All Uber Skipcart On Demand (Sq) Grubhub" at bounding box center [296, 23] width 432 height 13
click at [124, 291] on textarea at bounding box center [135, 280] width 105 height 19
paste textarea "Caller Information: Reason for Call: Resolution:"
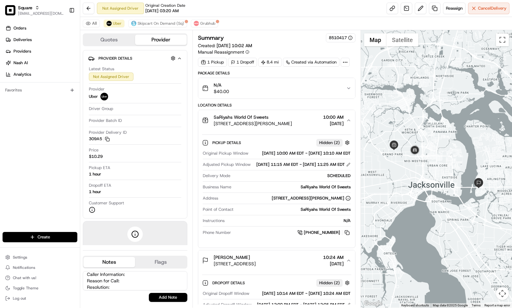
click at [139, 274] on textarea "Caller Information: Reason for Call: Resolution:" at bounding box center [135, 280] width 105 height 19
type textarea "Caller Information: Merchant Reason for Call: Wanted to adjust the pick up time…"
click at [170, 295] on button "Add Note" at bounding box center [168, 297] width 39 height 9
